Goal: Task Accomplishment & Management: Manage account settings

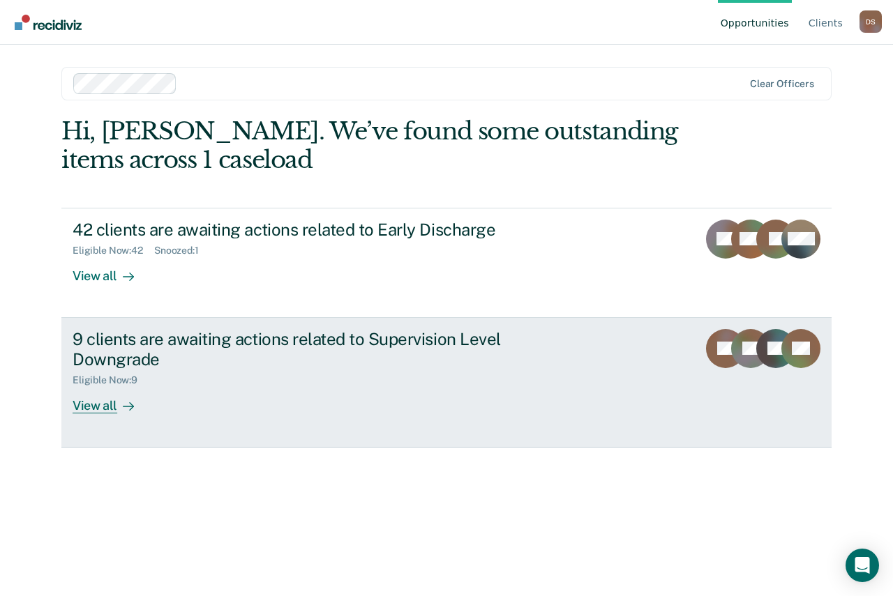
click at [92, 407] on div "View all" at bounding box center [112, 399] width 78 height 27
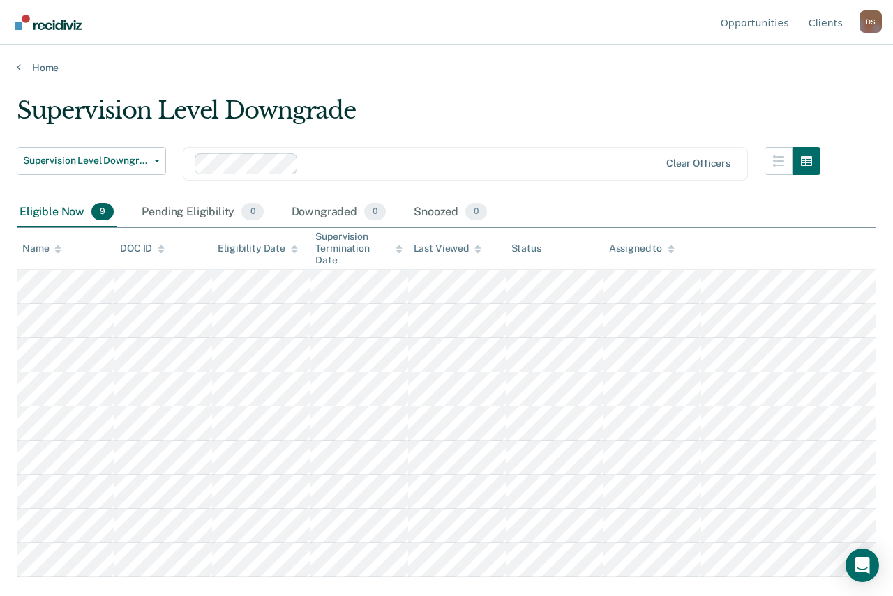
drag, startPoint x: 886, startPoint y: 277, endPoint x: 886, endPoint y: 298, distance: 20.9
click at [886, 298] on main "Supervision Level Downgrade Supervision Level Downgrade Early Discharge Supervi…" at bounding box center [446, 333] width 893 height 518
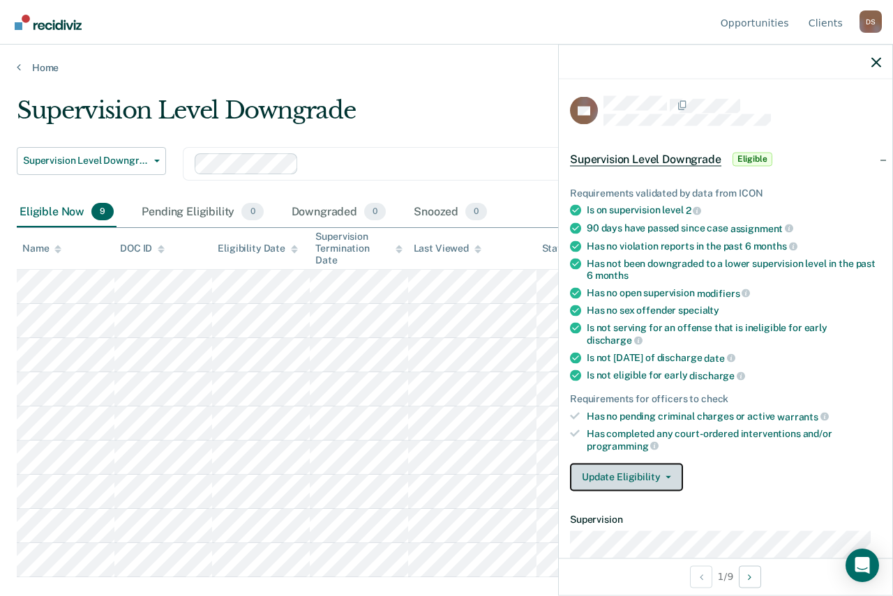
click at [670, 474] on button "Update Eligibility" at bounding box center [626, 477] width 113 height 28
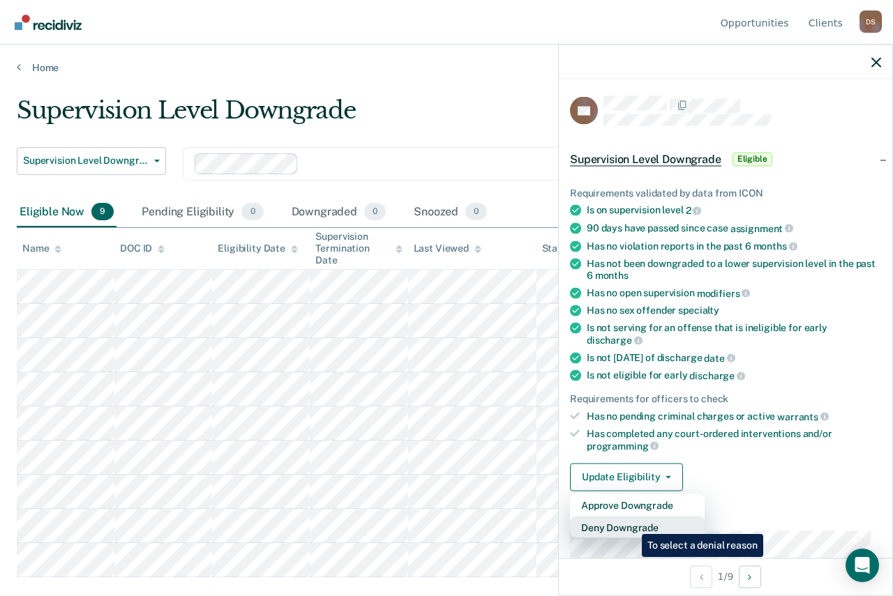
click at [631, 524] on button "Deny Downgrade" at bounding box center [637, 527] width 135 height 22
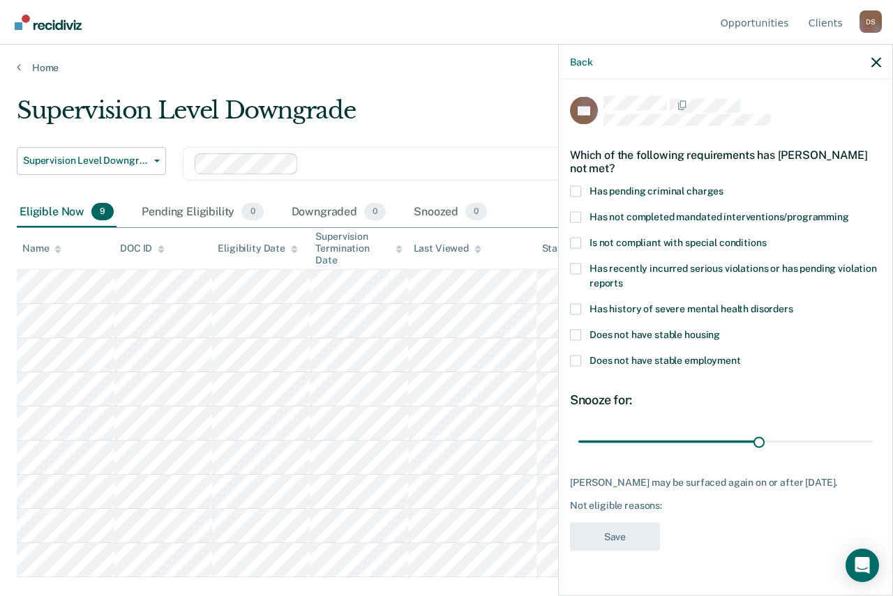
click at [580, 218] on span at bounding box center [575, 216] width 11 height 11
click at [849, 211] on input "Has not completed mandated interventions/programming" at bounding box center [849, 211] width 0 height 0
click at [594, 538] on button "Save" at bounding box center [615, 536] width 90 height 29
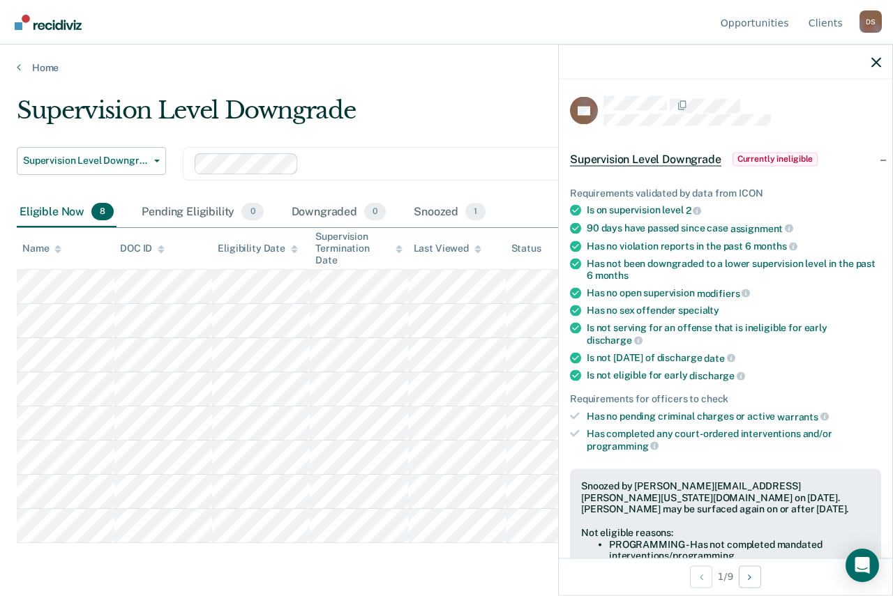
click at [653, 543] on li "PROGRAMMING - Has not completed mandated interventions/programming" at bounding box center [739, 550] width 261 height 24
click at [776, 155] on span "Currently ineligible" at bounding box center [775, 159] width 86 height 14
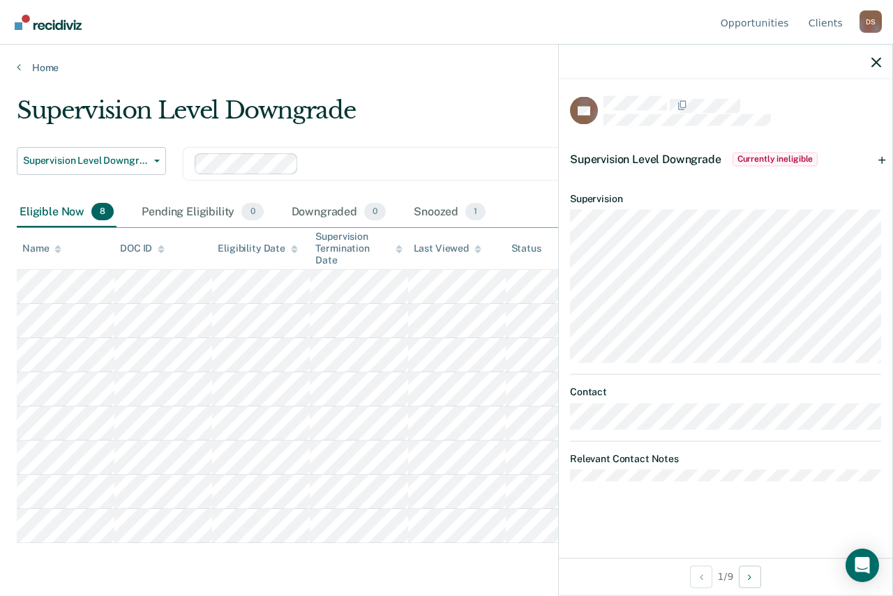
click at [776, 155] on span "Currently ineligible" at bounding box center [775, 159] width 86 height 14
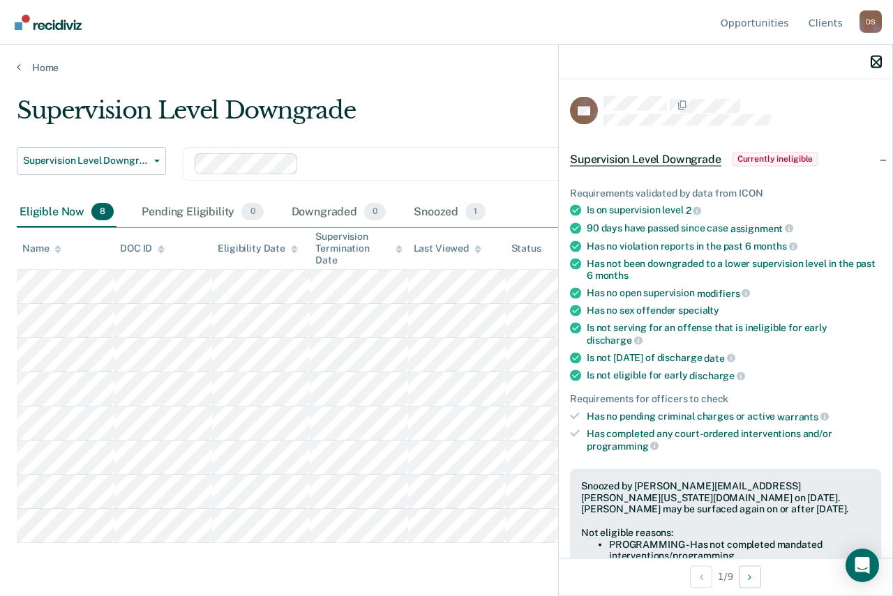
click at [879, 65] on icon "button" at bounding box center [876, 62] width 10 height 10
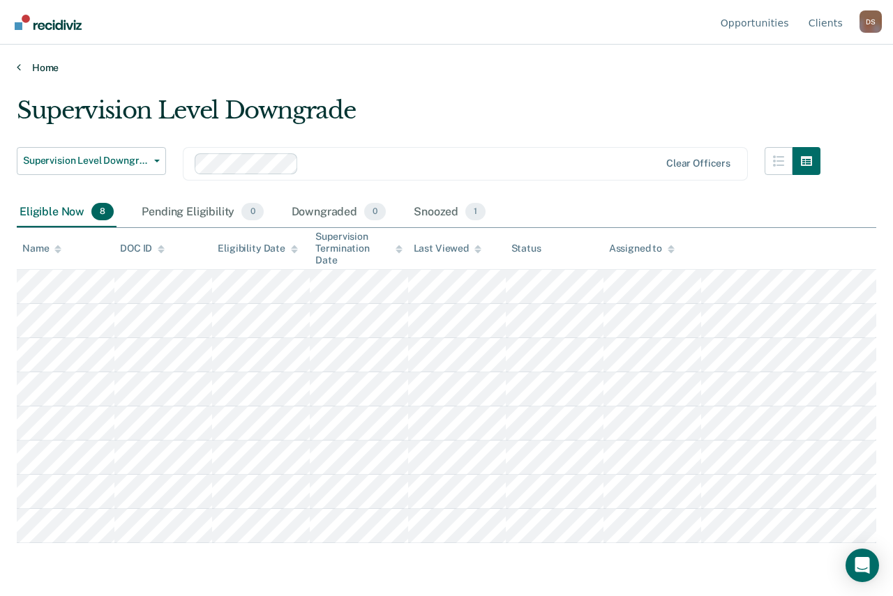
click at [22, 70] on link "Home" at bounding box center [446, 67] width 859 height 13
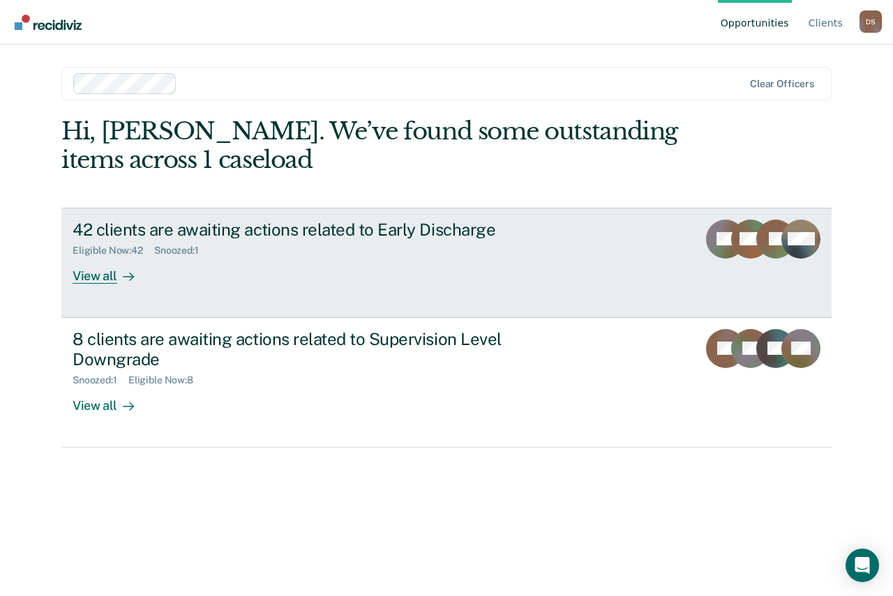
click at [307, 273] on div "42 clients are awaiting actions related to Early Discharge Eligible Now : 42 Sn…" at bounding box center [334, 252] width 523 height 64
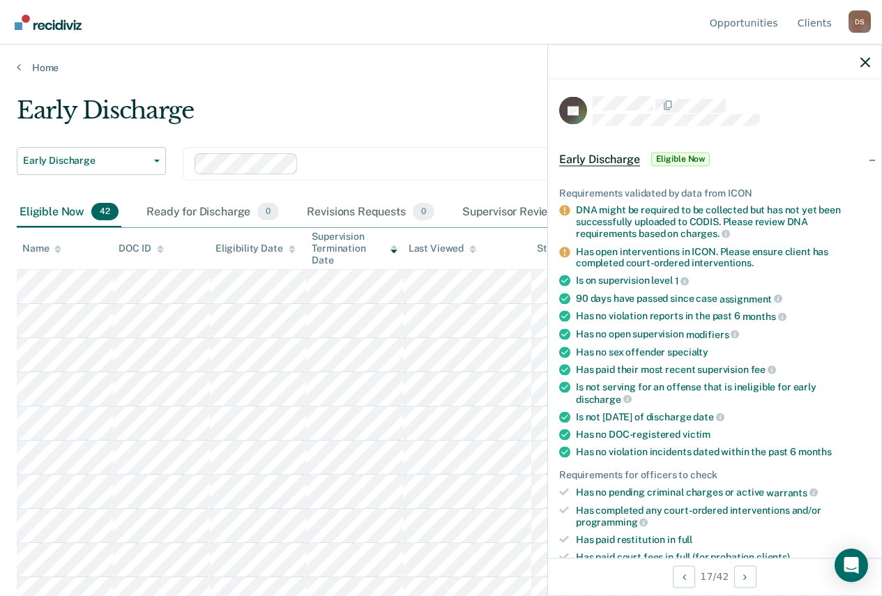
click at [684, 160] on span "Eligible Now" at bounding box center [680, 159] width 59 height 14
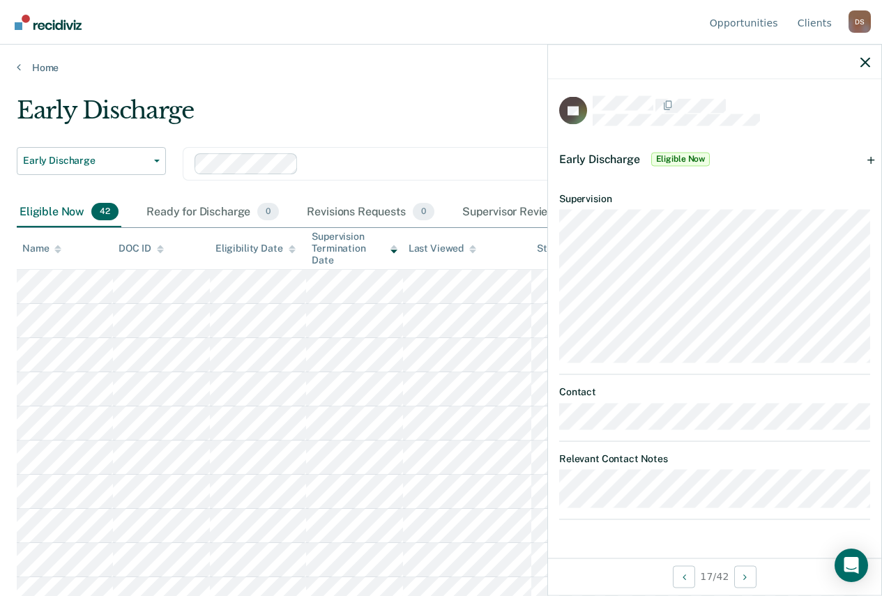
click at [603, 159] on span "Early Discharge" at bounding box center [599, 158] width 81 height 13
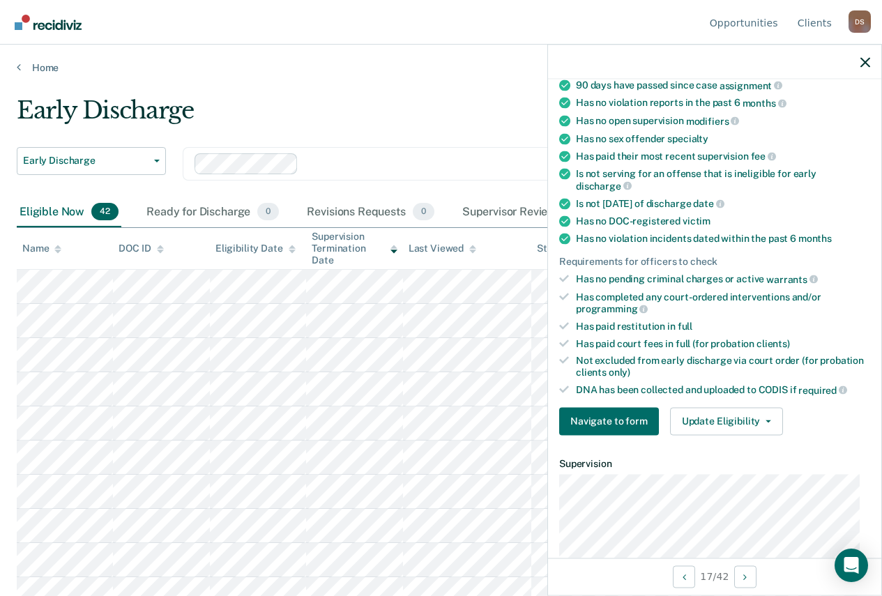
scroll to position [247, 0]
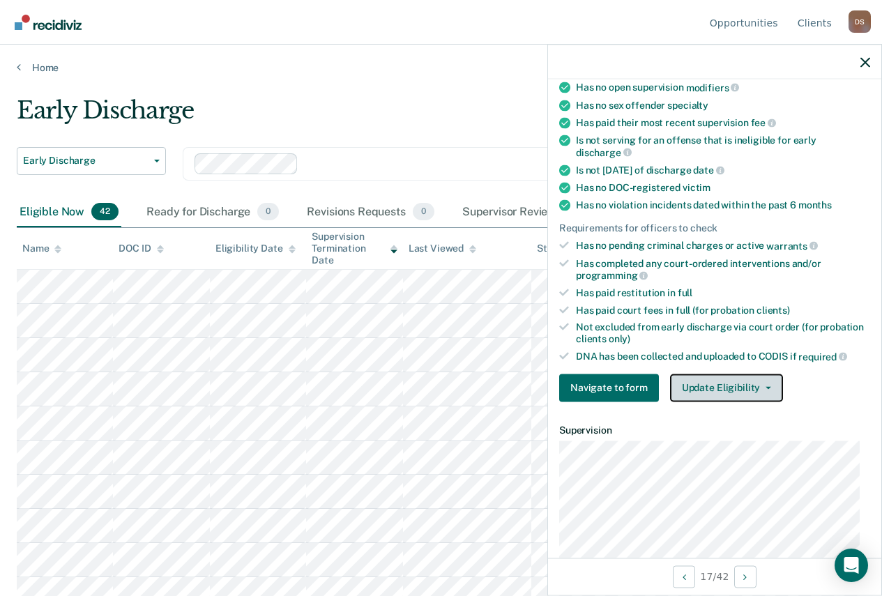
click at [718, 388] on button "Update Eligibility" at bounding box center [726, 388] width 113 height 28
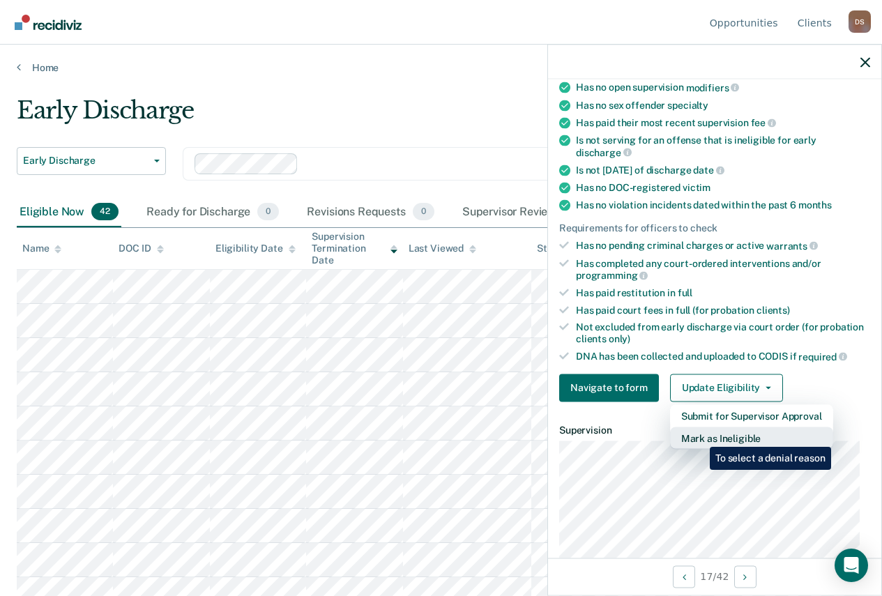
click at [700, 437] on button "Mark as Ineligible" at bounding box center [751, 438] width 163 height 22
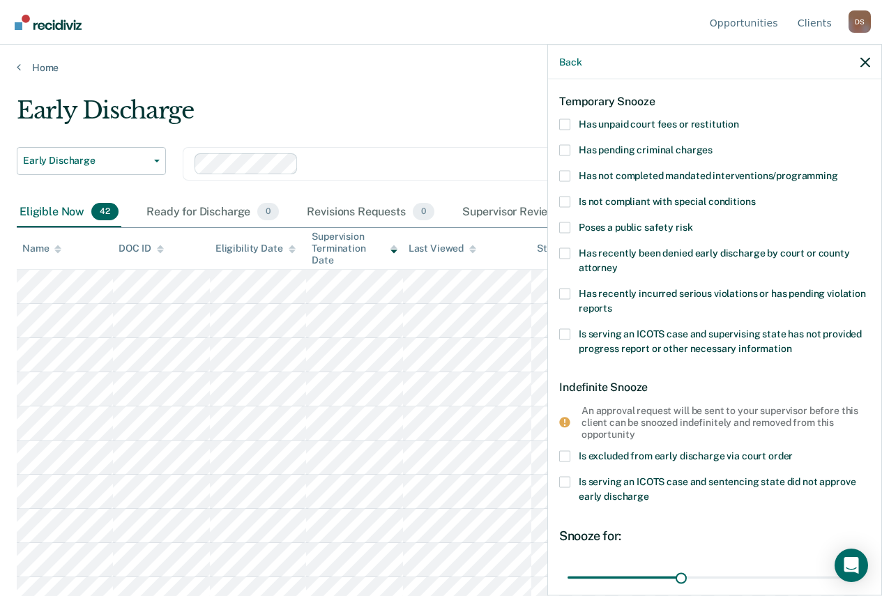
scroll to position [34, 0]
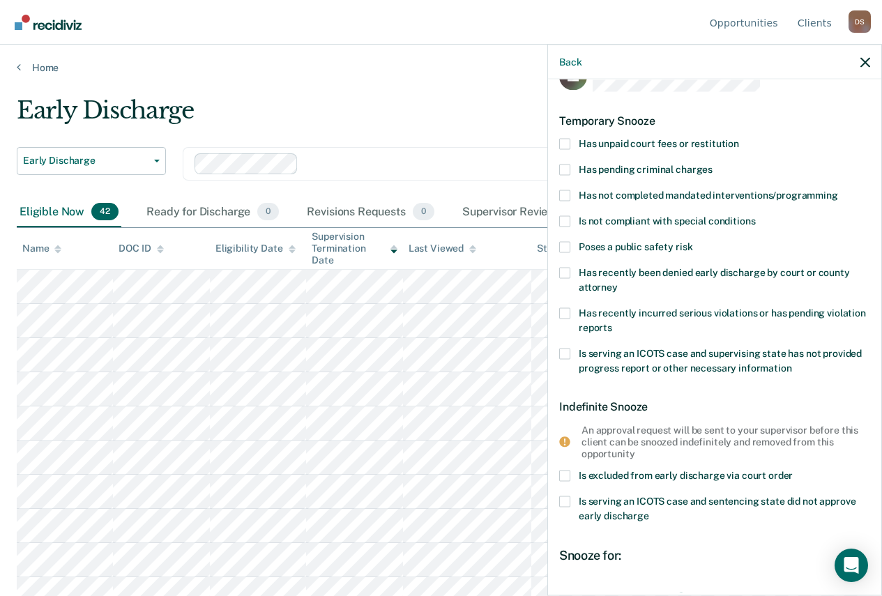
click at [567, 141] on span at bounding box center [564, 143] width 11 height 11
click at [739, 138] on input "Has unpaid court fees or restitution" at bounding box center [739, 138] width 0 height 0
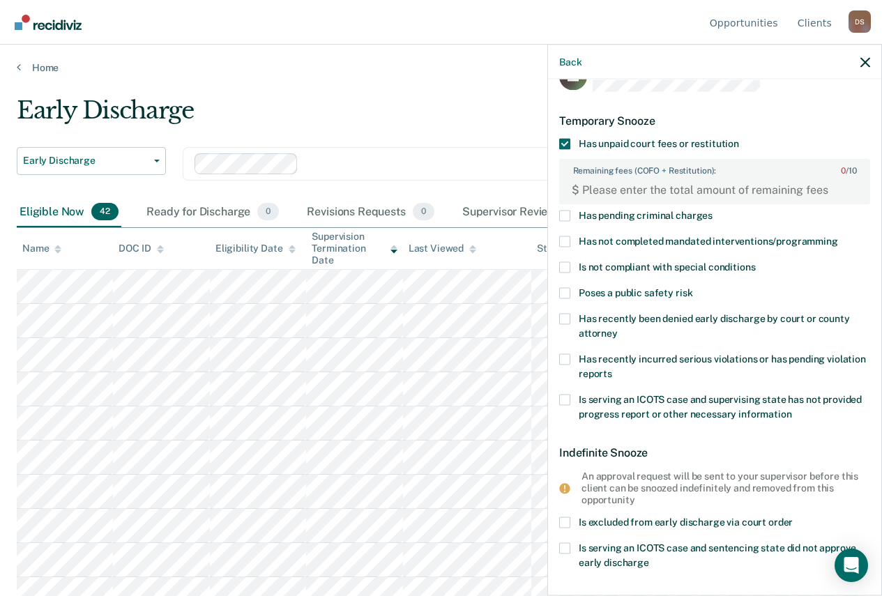
click at [568, 245] on span at bounding box center [564, 241] width 11 height 11
click at [838, 236] on input "Has not completed mandated interventions/programming" at bounding box center [838, 236] width 0 height 0
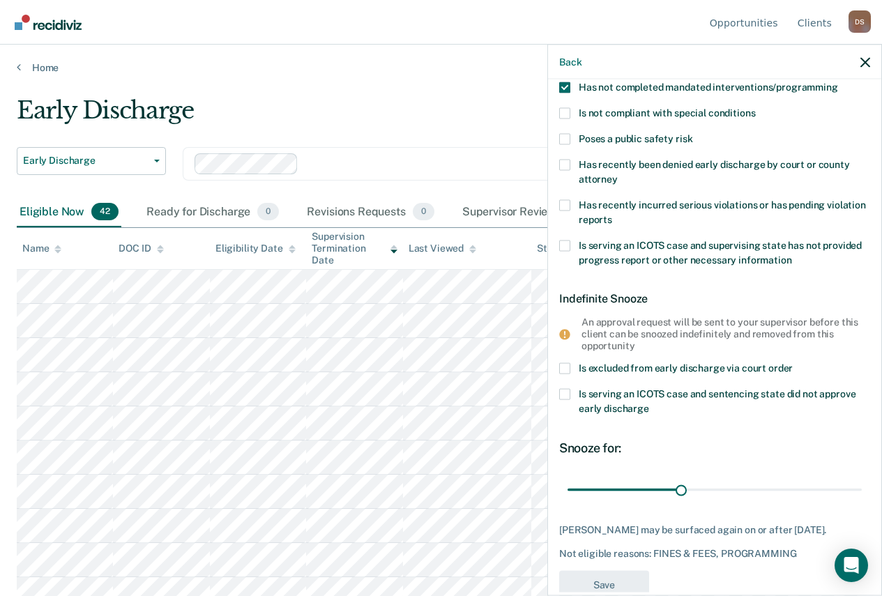
scroll to position [218, 0]
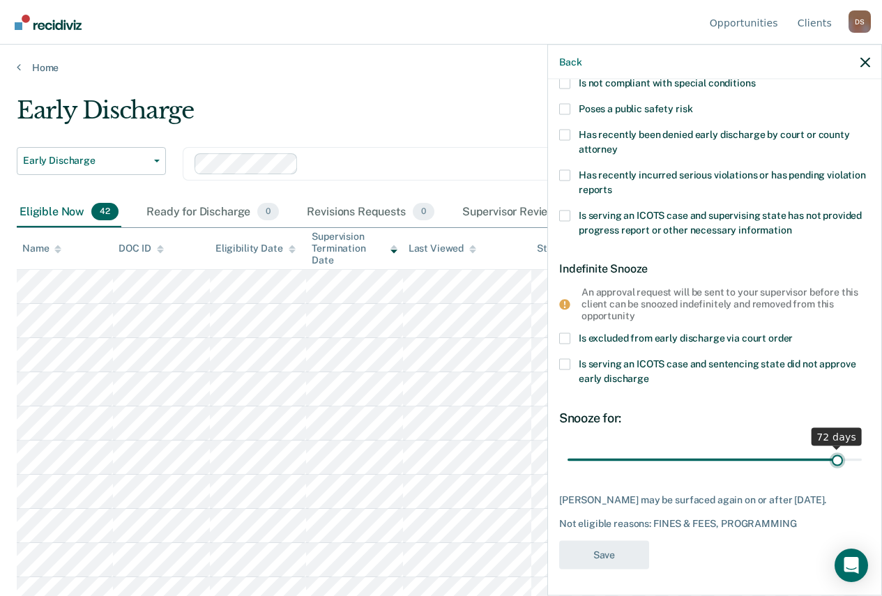
drag, startPoint x: 680, startPoint y: 458, endPoint x: 826, endPoint y: 457, distance: 146.5
type input "72"
click at [826, 457] on input "range" at bounding box center [715, 460] width 294 height 24
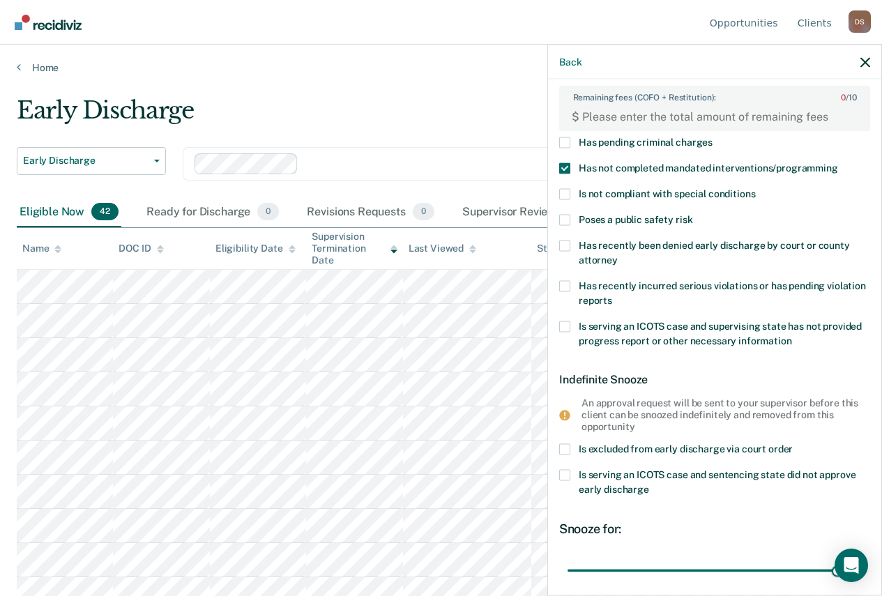
scroll to position [0, 0]
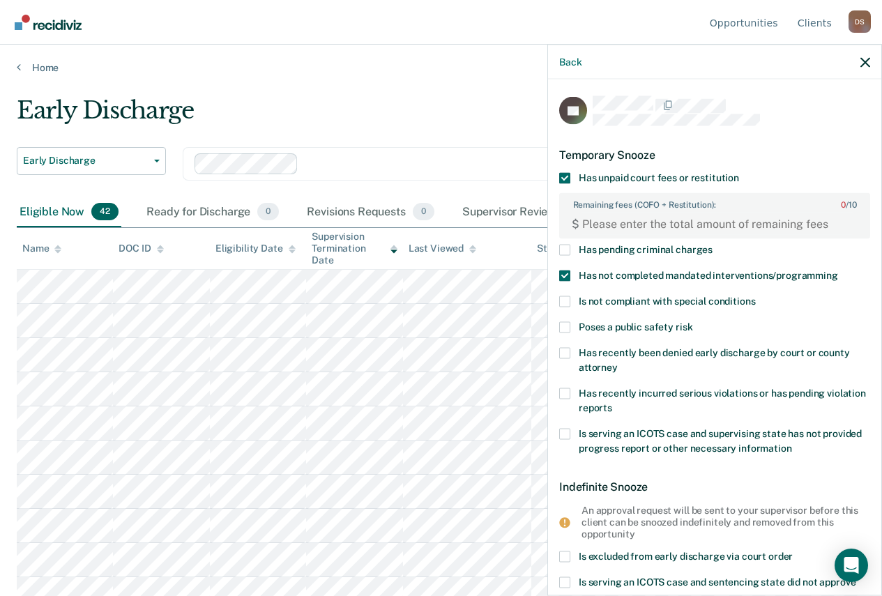
click at [566, 174] on span at bounding box center [564, 177] width 11 height 11
click at [739, 172] on input "Has unpaid court fees or restitution" at bounding box center [739, 172] width 0 height 0
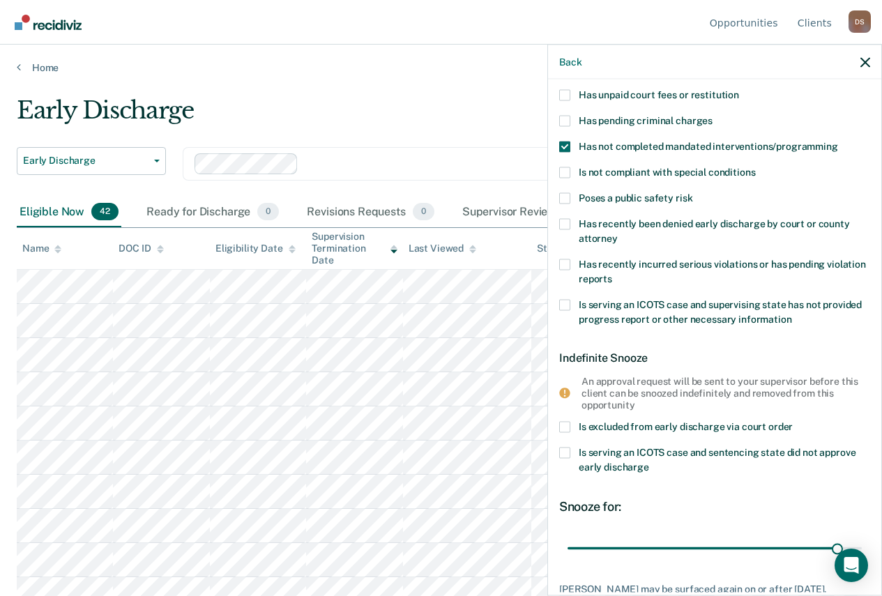
scroll to position [167, 0]
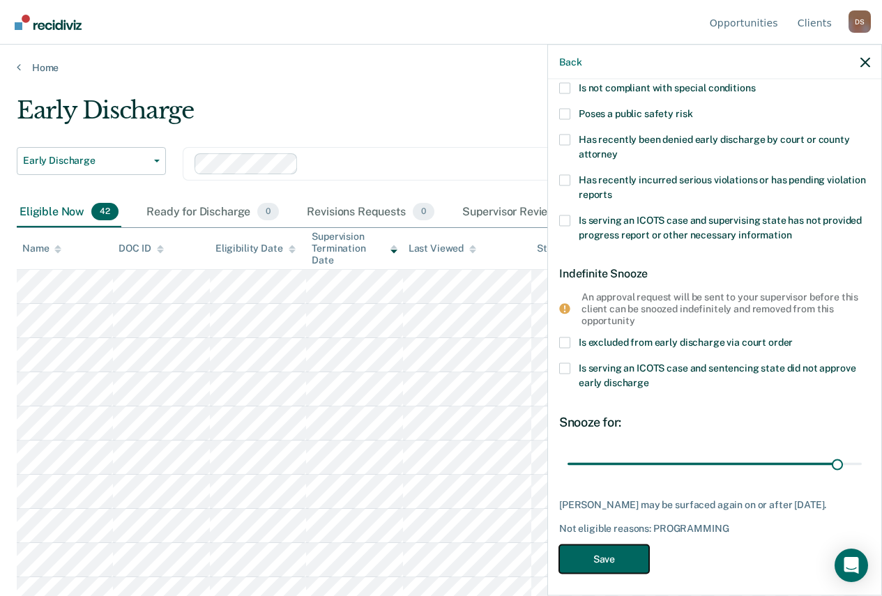
click at [580, 565] on button "Save" at bounding box center [604, 559] width 90 height 29
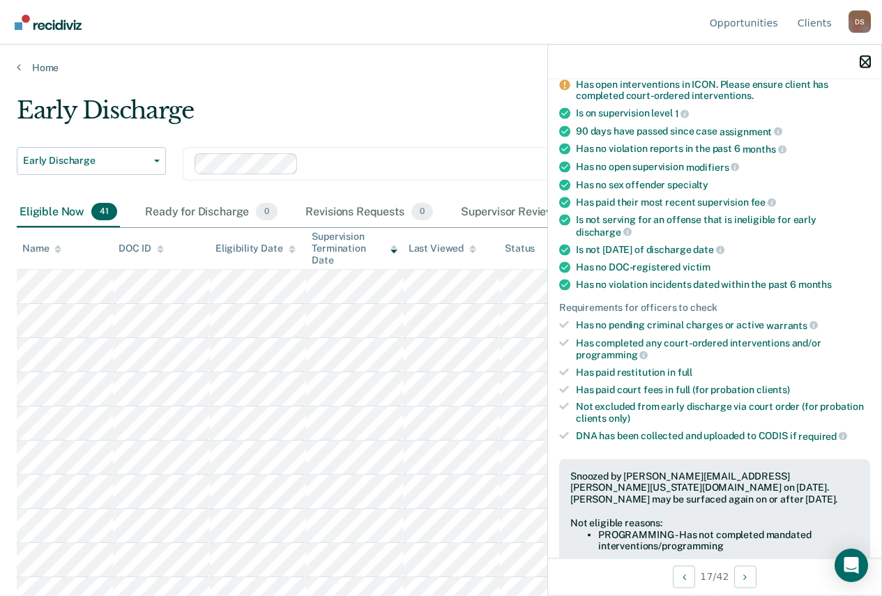
click at [865, 60] on icon "button" at bounding box center [866, 62] width 10 height 10
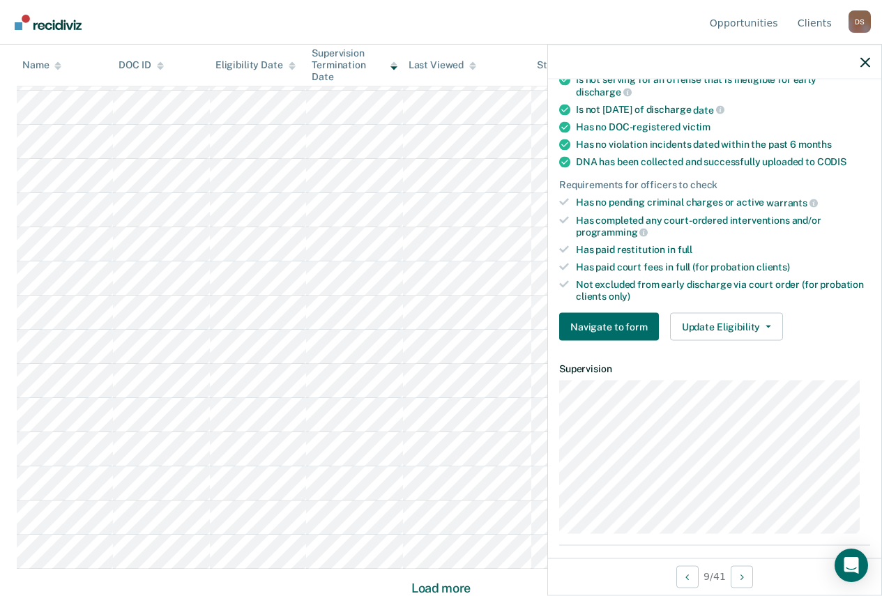
scroll to position [239, 0]
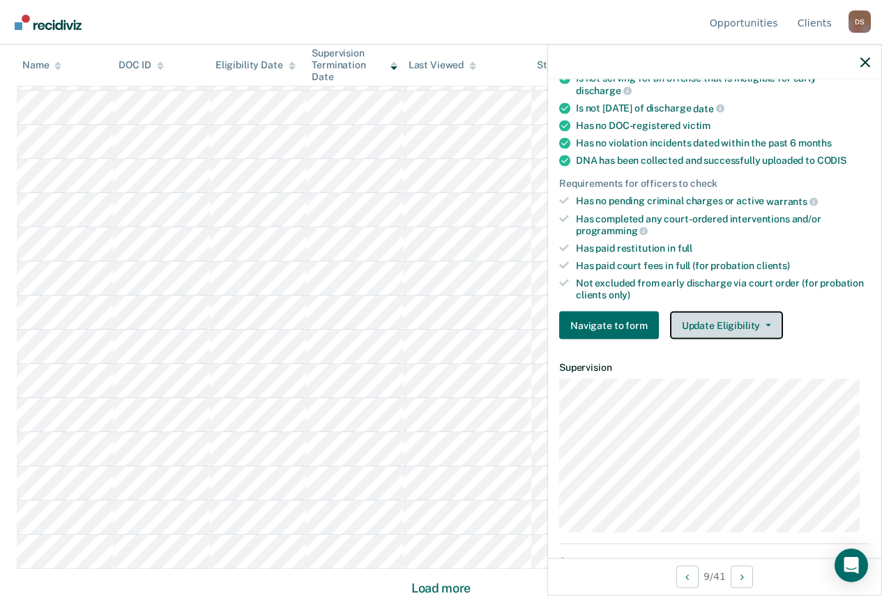
click at [724, 316] on button "Update Eligibility" at bounding box center [726, 326] width 113 height 28
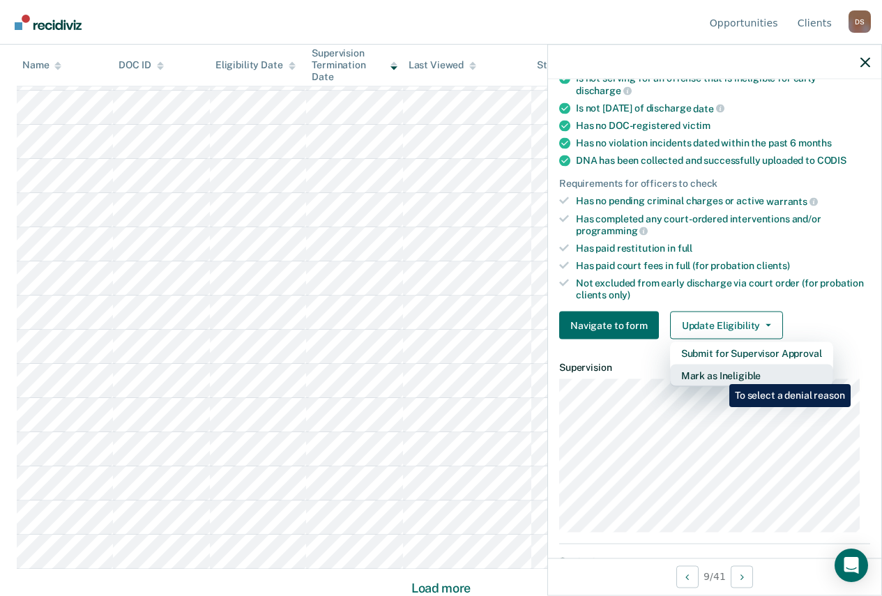
click at [719, 374] on button "Mark as Ineligible" at bounding box center [751, 376] width 163 height 22
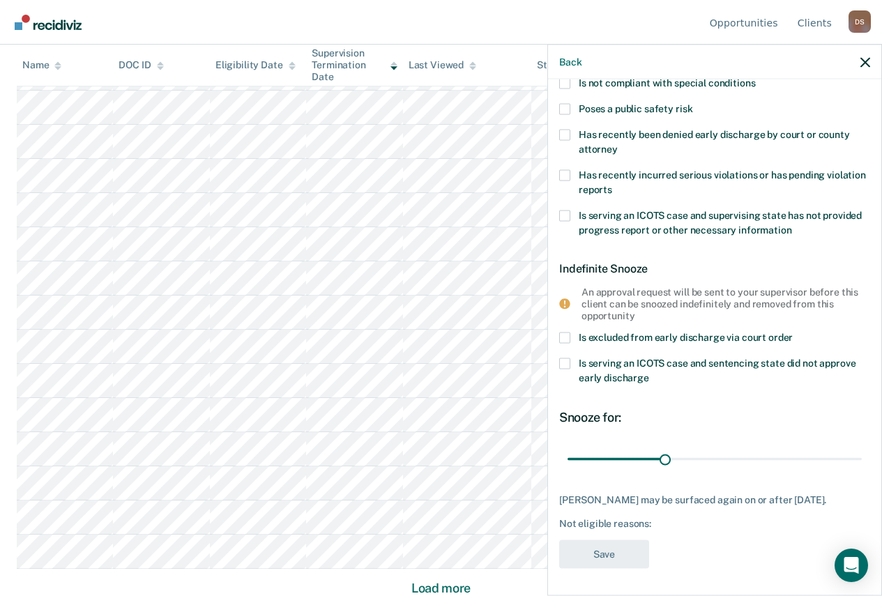
scroll to position [0, 0]
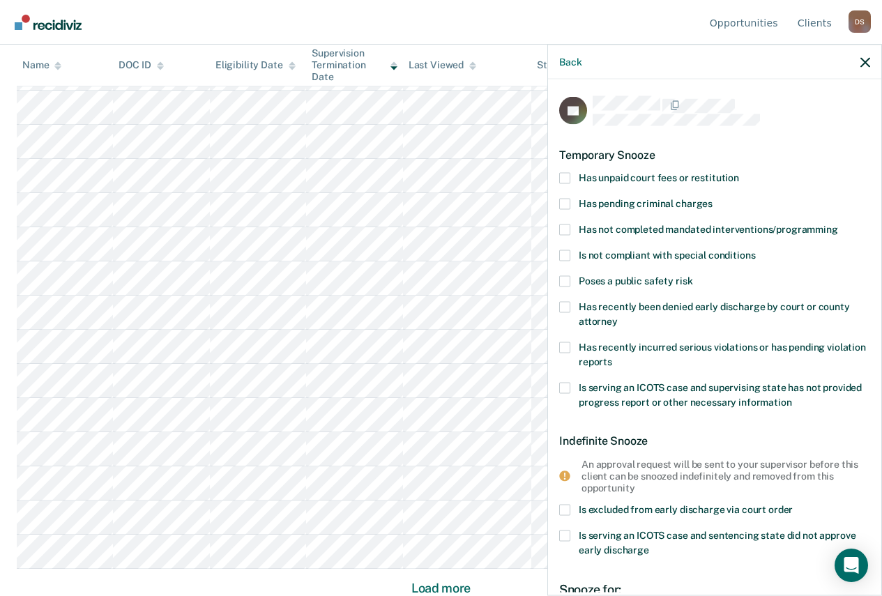
click at [568, 281] on span at bounding box center [564, 280] width 11 height 11
click at [693, 275] on input "Poses a public safety risk" at bounding box center [693, 275] width 0 height 0
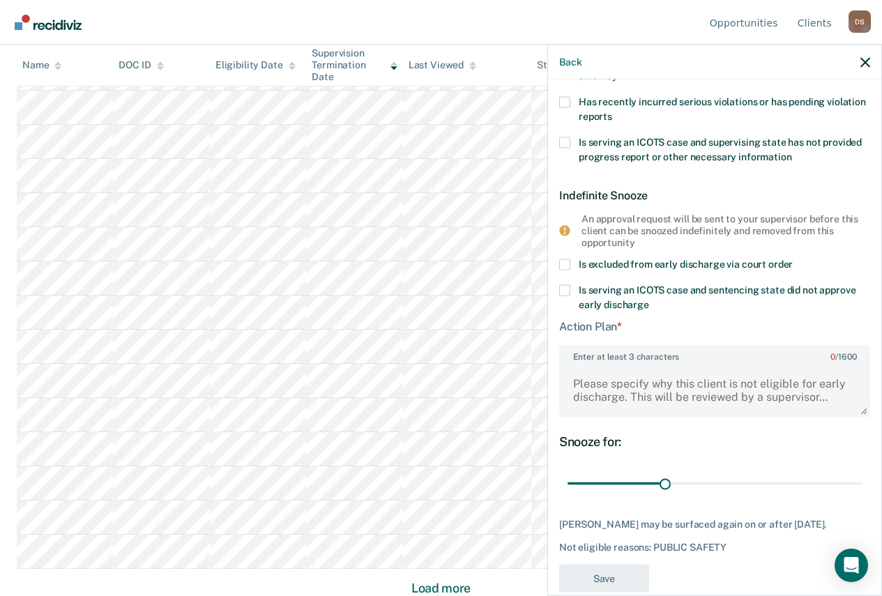
scroll to position [270, 0]
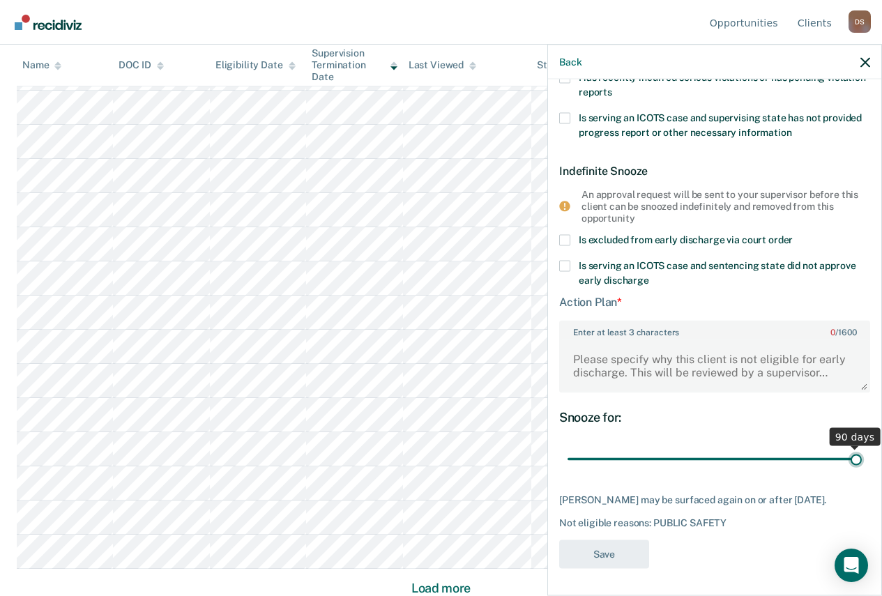
drag, startPoint x: 660, startPoint y: 463, endPoint x: 858, endPoint y: 457, distance: 198.2
type input "90"
click at [858, 457] on input "range" at bounding box center [715, 459] width 294 height 24
click at [850, 458] on input "range" at bounding box center [715, 459] width 294 height 24
click at [703, 365] on textarea "Enter at least 3 characters 0 / 1600" at bounding box center [715, 366] width 308 height 52
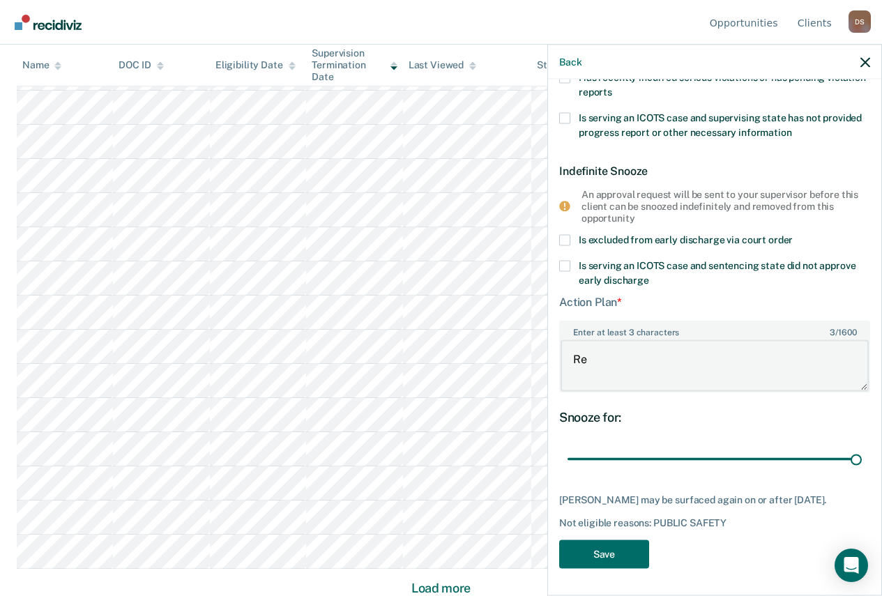
type textarea "R"
type textarea "Let's discuss in person"
click at [580, 561] on button "Save" at bounding box center [604, 555] width 90 height 29
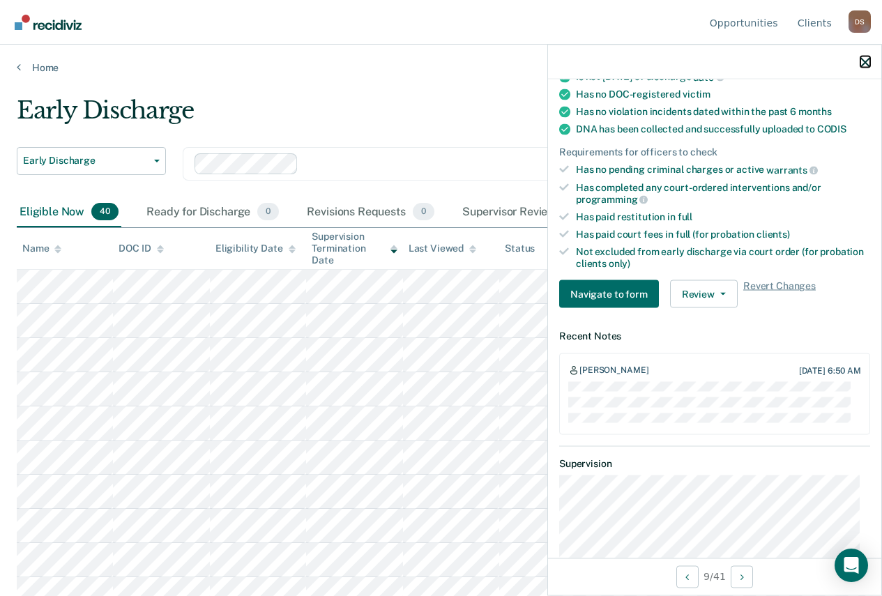
click at [867, 61] on icon "button" at bounding box center [866, 62] width 10 height 10
